Goal: Information Seeking & Learning: Learn about a topic

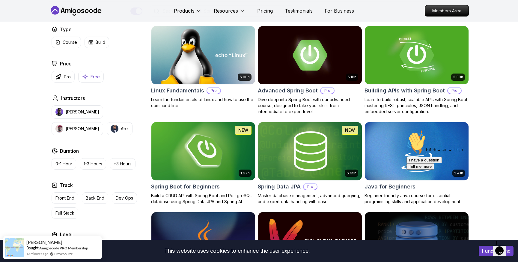
click at [92, 78] on p "Free" at bounding box center [95, 77] width 9 height 6
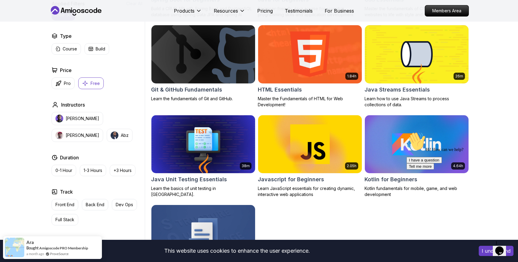
scroll to position [250, 0]
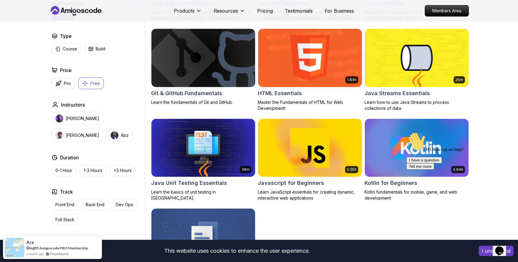
click at [193, 92] on h2 "Git & GitHub Fundamentals" at bounding box center [186, 93] width 71 height 8
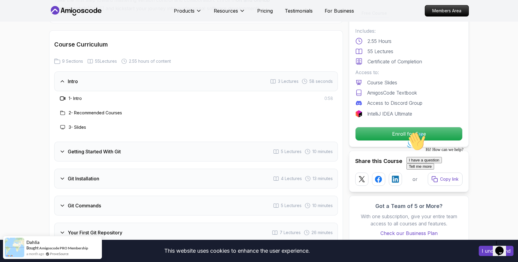
scroll to position [709, 0]
click at [62, 151] on icon at bounding box center [62, 150] width 3 height 1
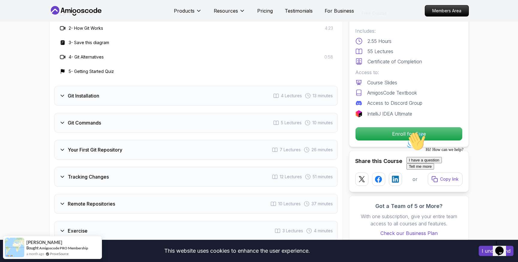
scroll to position [822, 0]
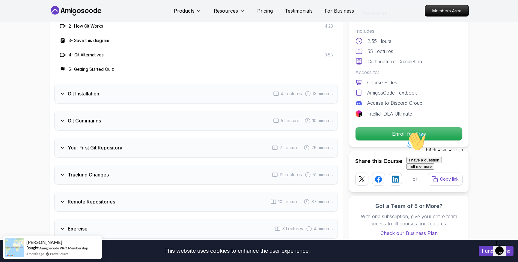
click at [61, 90] on div "Git Installation" at bounding box center [79, 93] width 40 height 7
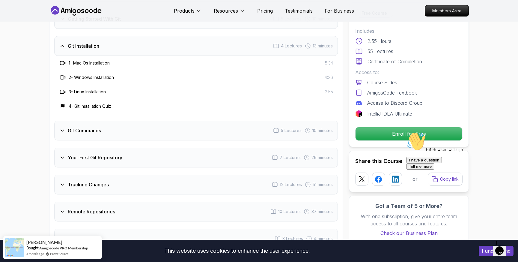
scroll to position [810, 0]
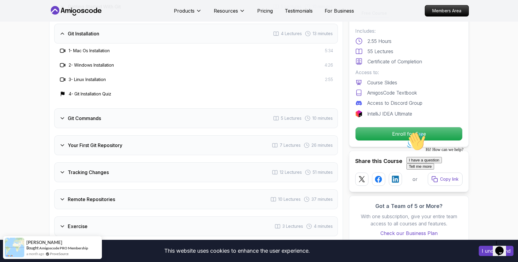
click at [60, 120] on icon at bounding box center [62, 118] width 6 height 6
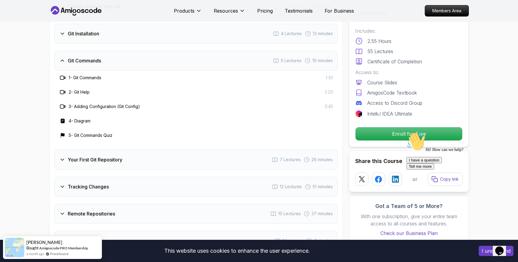
click at [61, 161] on icon at bounding box center [62, 159] width 6 height 6
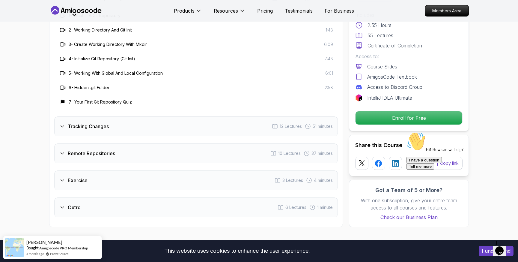
scroll to position [901, 0]
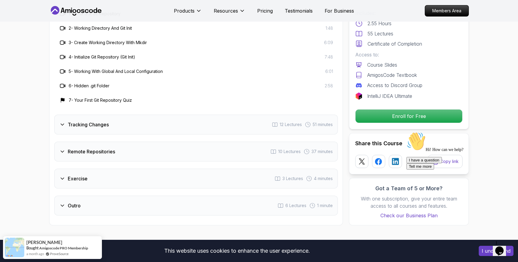
click at [64, 126] on icon at bounding box center [62, 124] width 6 height 6
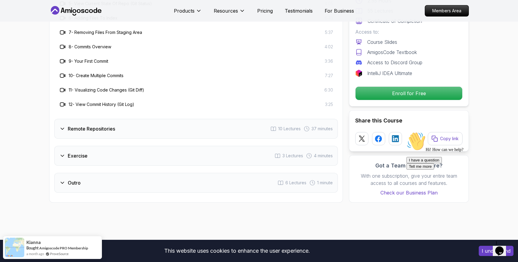
scroll to position [996, 0]
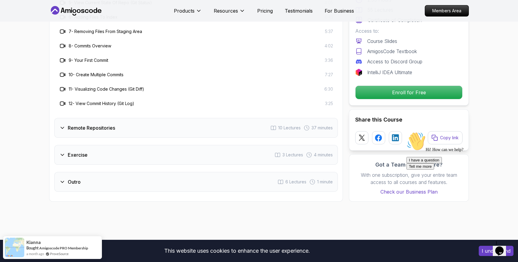
click at [62, 131] on div "Remote Repositories" at bounding box center [87, 127] width 56 height 7
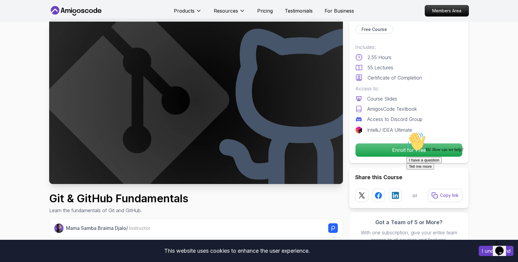
scroll to position [0, 0]
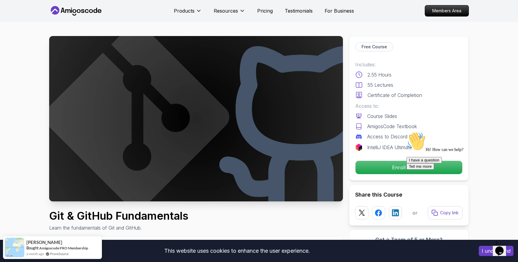
click at [81, 12] on icon at bounding box center [76, 11] width 54 height 10
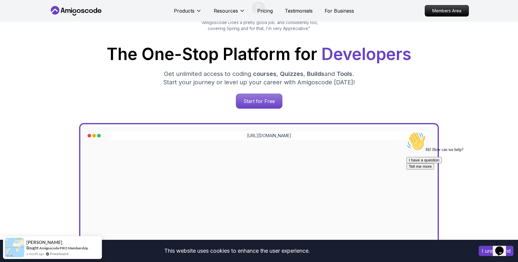
scroll to position [72, 0]
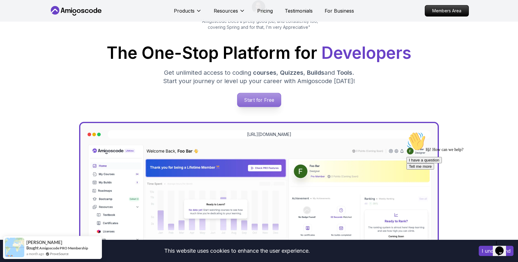
click at [271, 102] on p "Start for Free" at bounding box center [258, 100] width 43 height 14
